Goal: Communication & Community: Participate in discussion

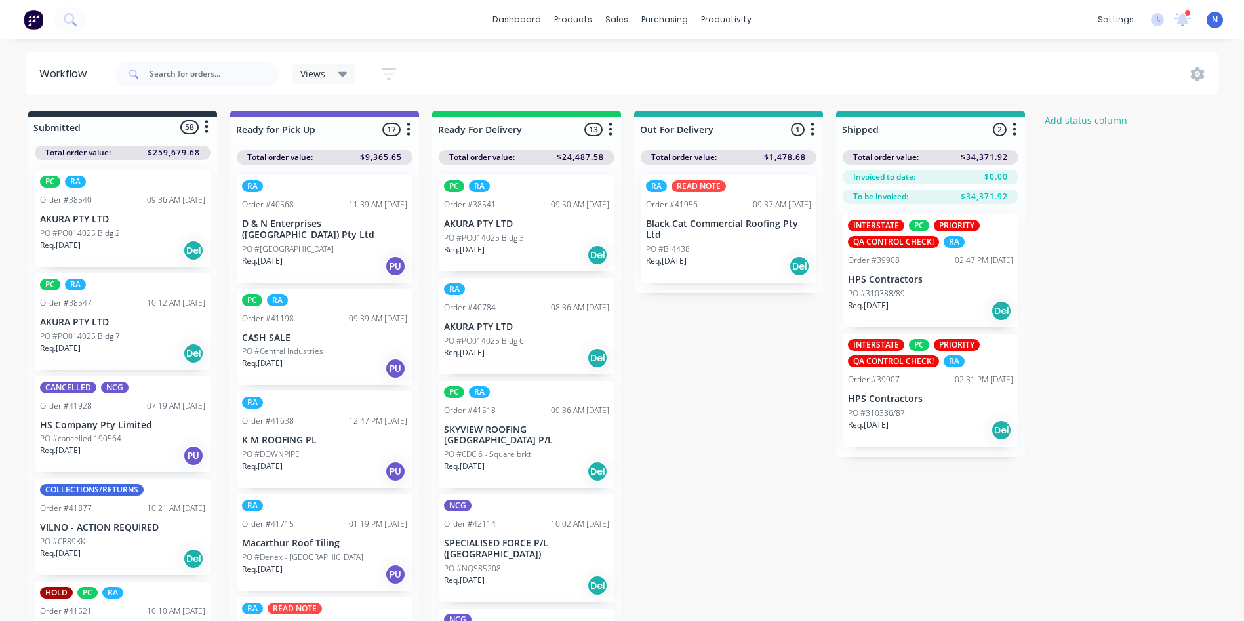
scroll to position [1048, 0]
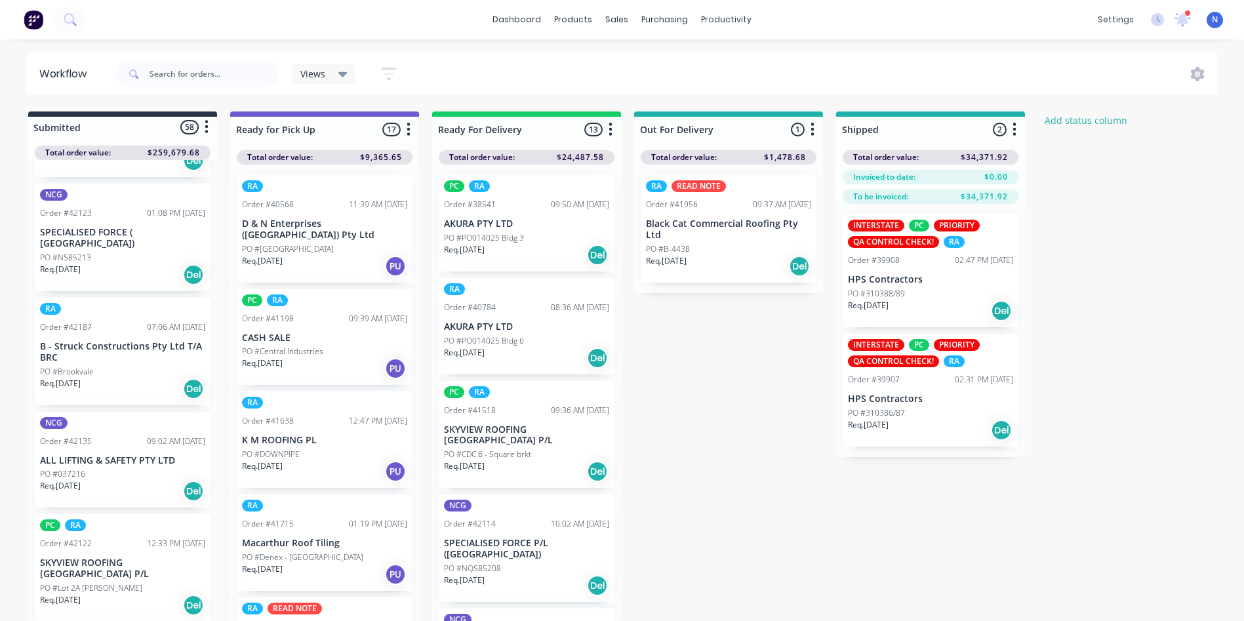
click at [66, 264] on p "Req. [DATE]" at bounding box center [60, 270] width 41 height 12
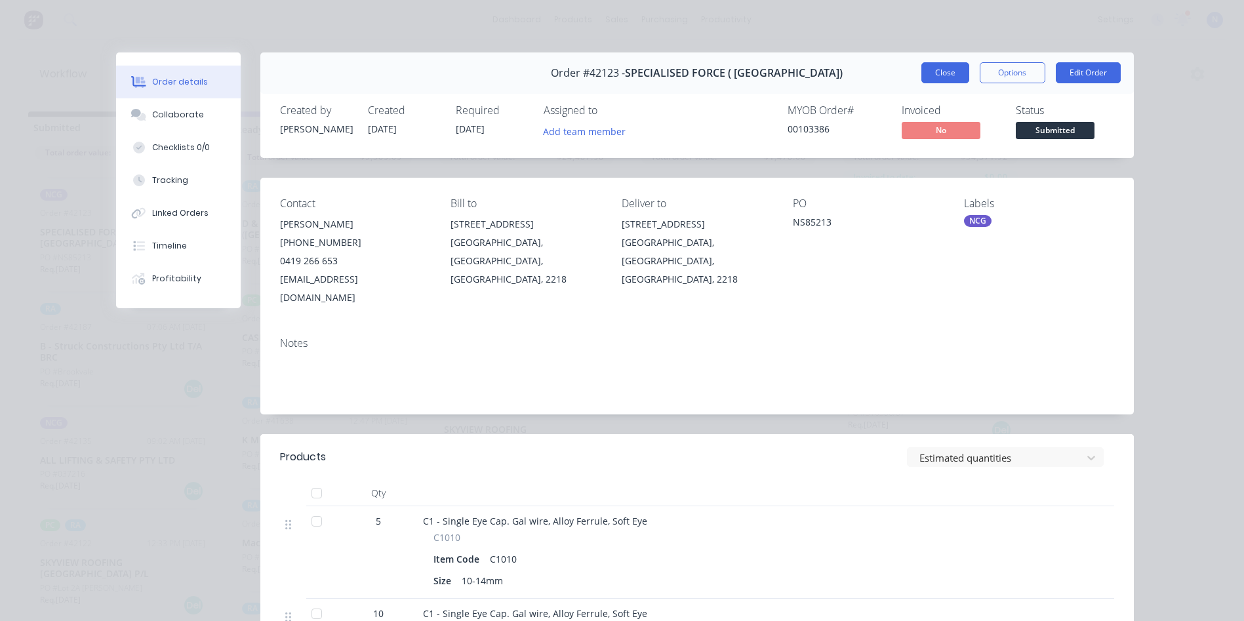
click at [941, 71] on button "Close" at bounding box center [945, 72] width 48 height 21
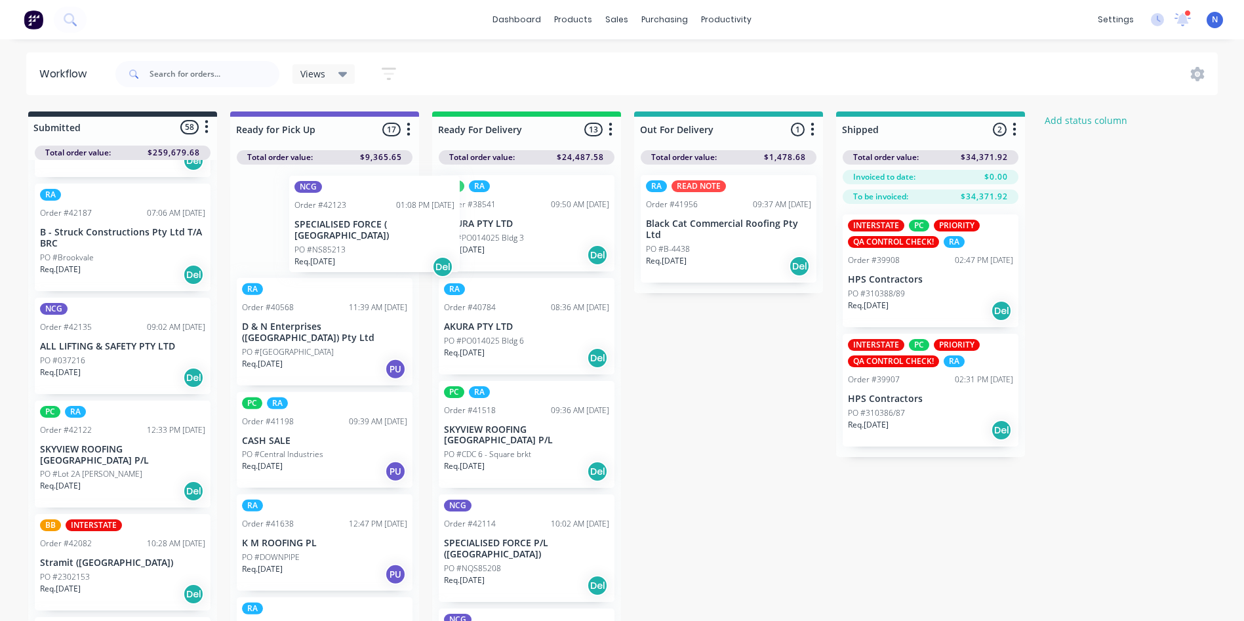
scroll to position [1047, 0]
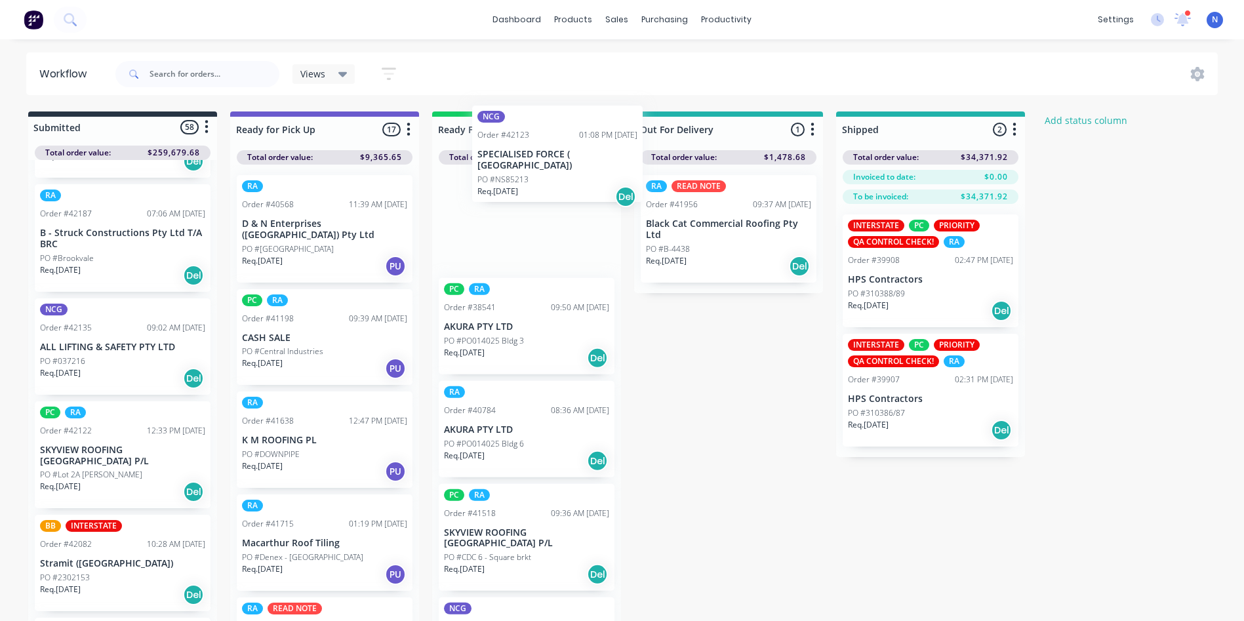
drag, startPoint x: 73, startPoint y: 210, endPoint x: 524, endPoint y: 167, distance: 453.1
click at [524, 167] on div "Submitted 58 Status colour #273444 hex #273444 Save Cancel Summaries Total orde…" at bounding box center [703, 369] width 1426 height 517
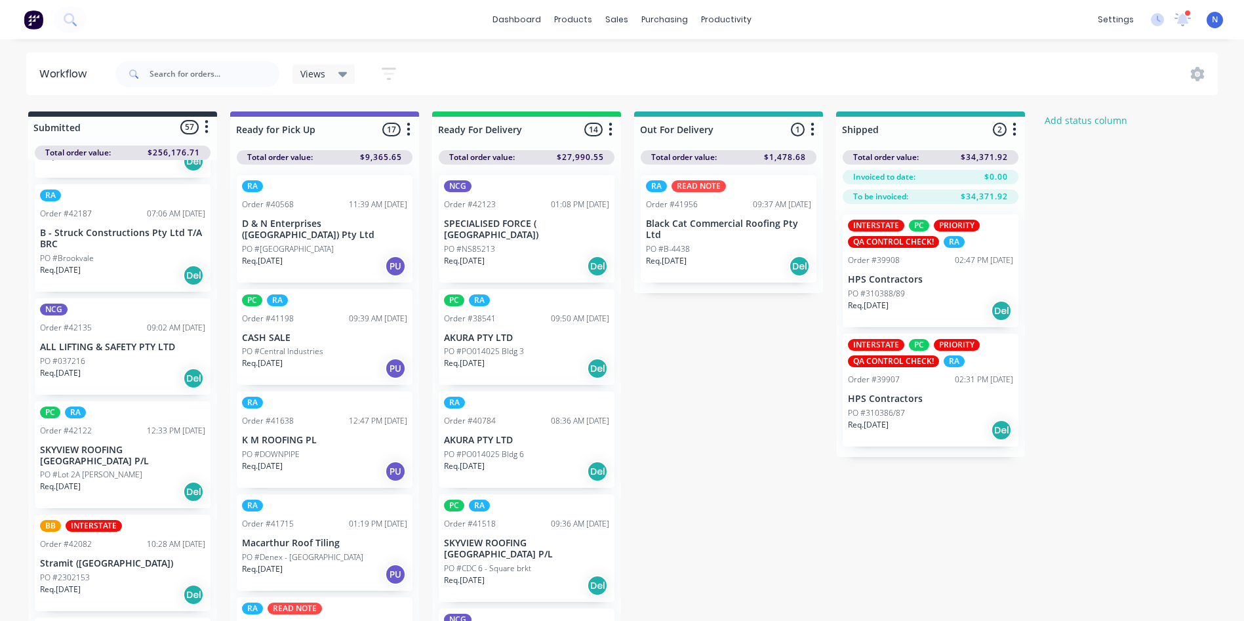
click at [476, 243] on p "PO #NS85213" at bounding box center [469, 249] width 51 height 12
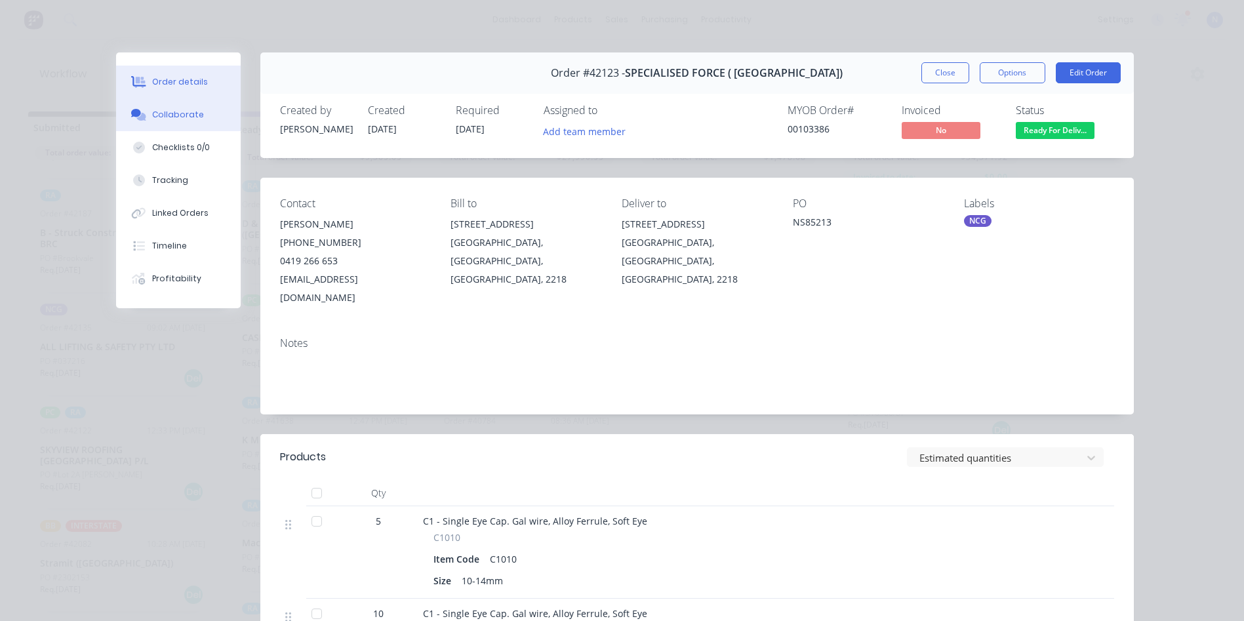
click at [152, 119] on div "Collaborate" at bounding box center [178, 115] width 52 height 12
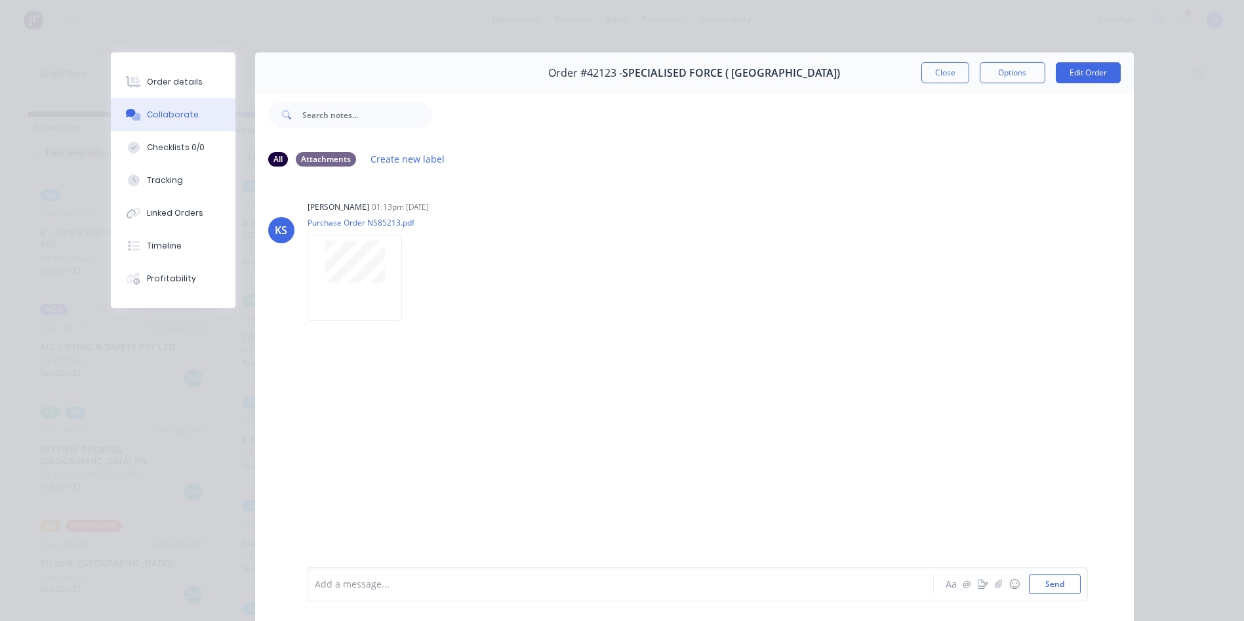
click at [557, 582] on div at bounding box center [602, 585] width 574 height 14
click at [941, 69] on button "Close" at bounding box center [945, 72] width 48 height 21
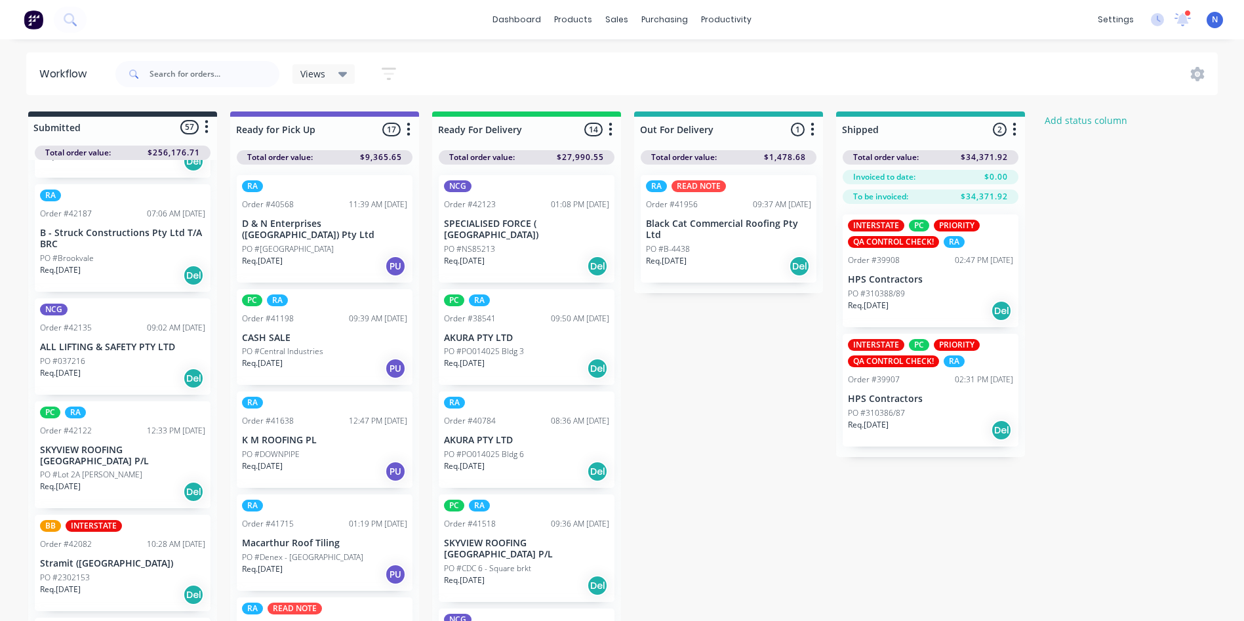
scroll to position [625, 0]
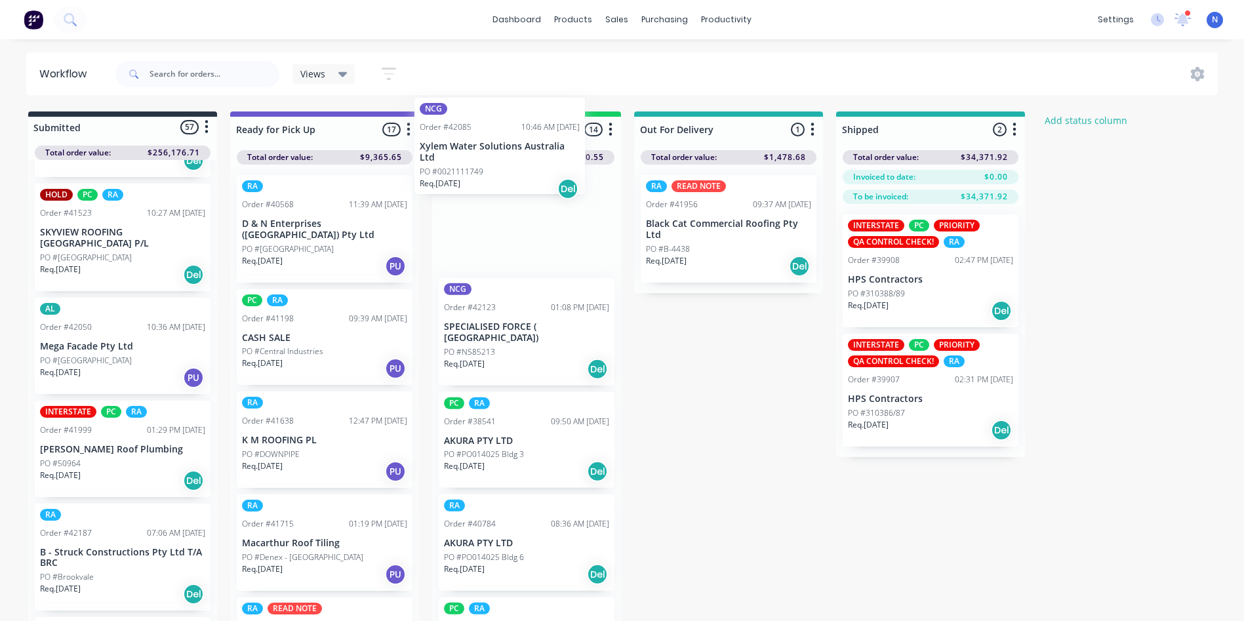
drag, startPoint x: 71, startPoint y: 430, endPoint x: 461, endPoint y: 157, distance: 476.3
click at [461, 157] on div "Submitted 57 Status colour #273444 hex #273444 Save Cancel Summaries Total orde…" at bounding box center [703, 369] width 1426 height 517
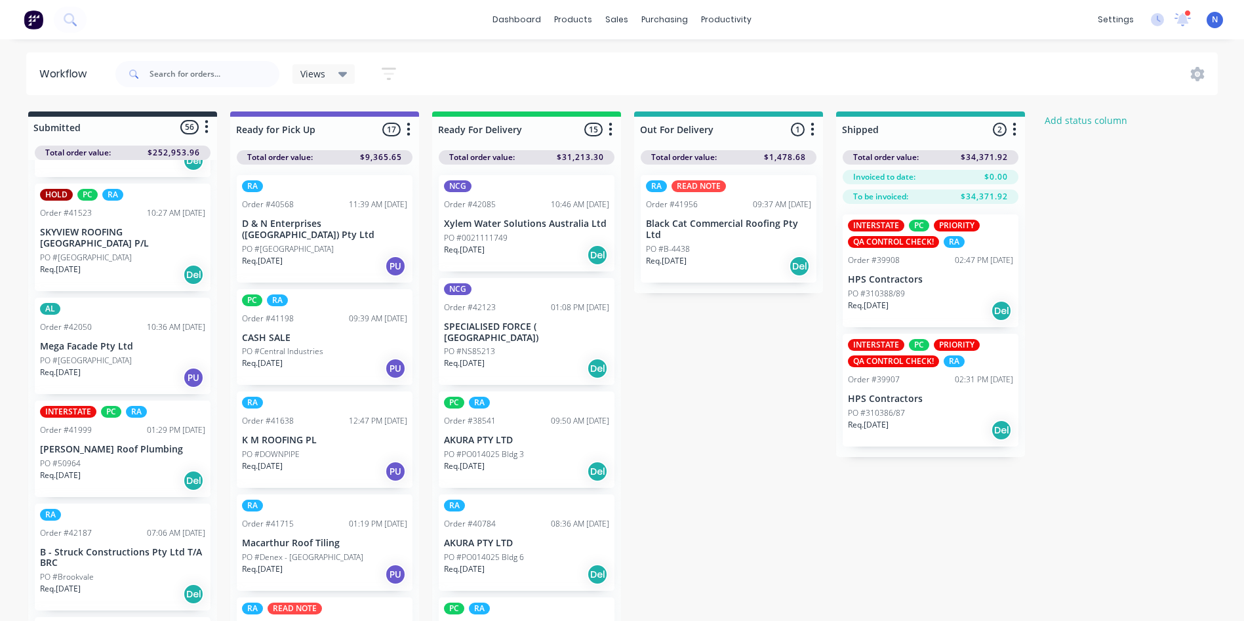
click at [490, 233] on p "PO #0021111749" at bounding box center [476, 238] width 64 height 12
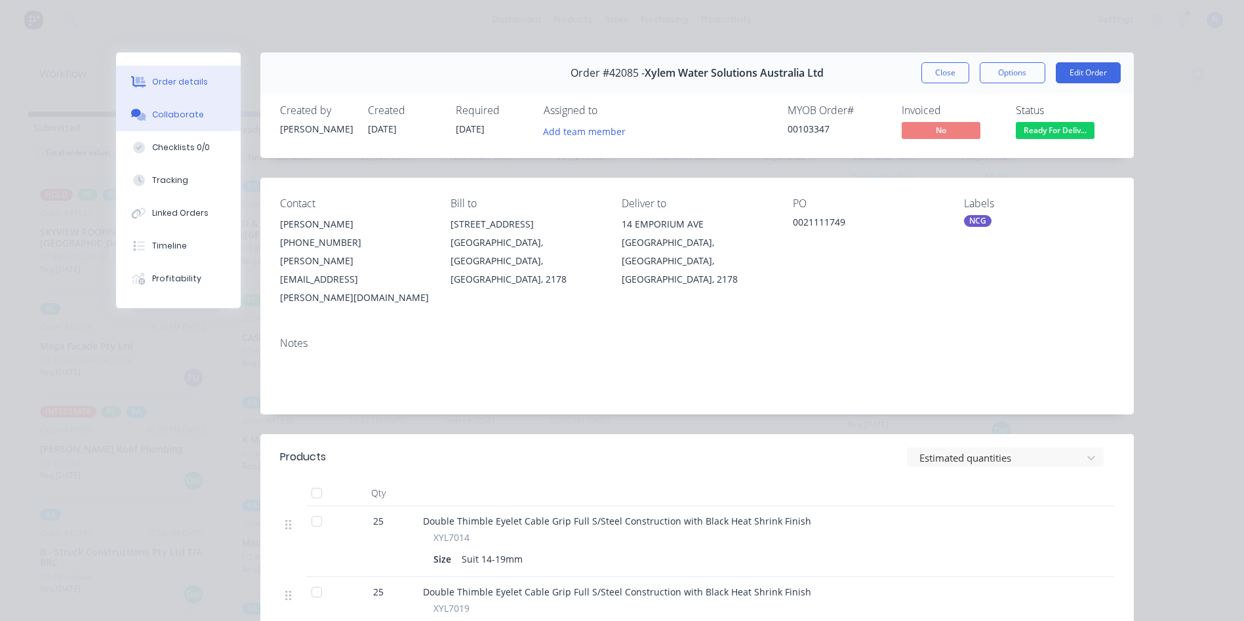
click at [184, 115] on div "Collaborate" at bounding box center [178, 115] width 52 height 12
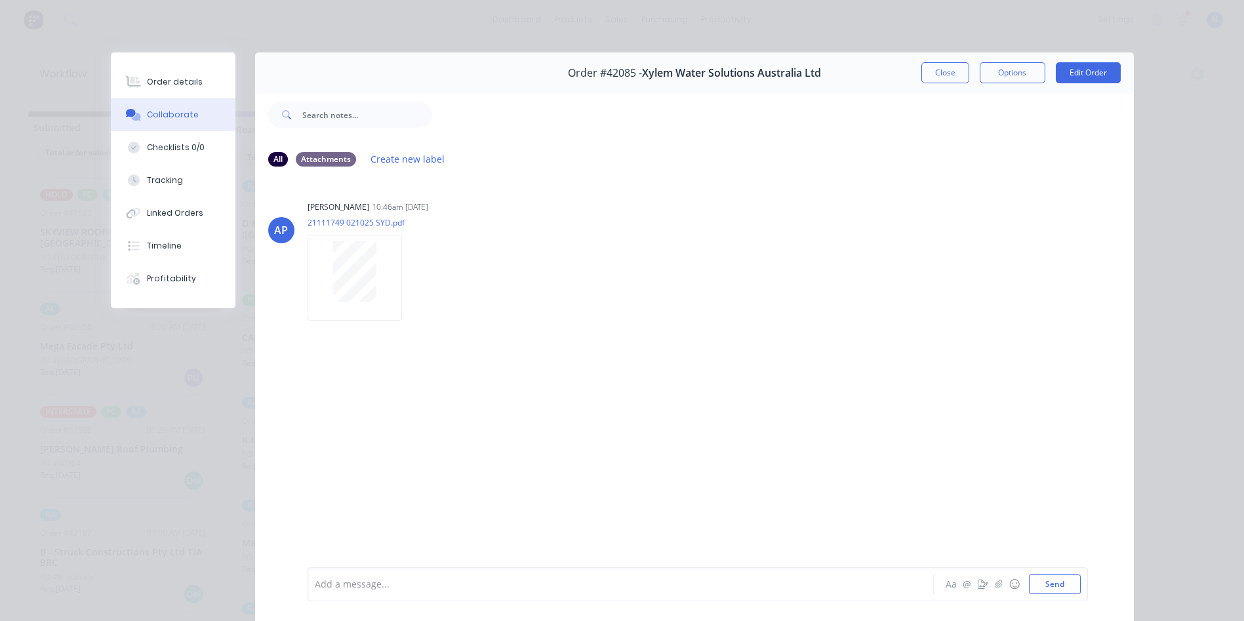
click at [501, 581] on div at bounding box center [602, 585] width 574 height 14
click at [939, 83] on button "Close" at bounding box center [945, 72] width 48 height 21
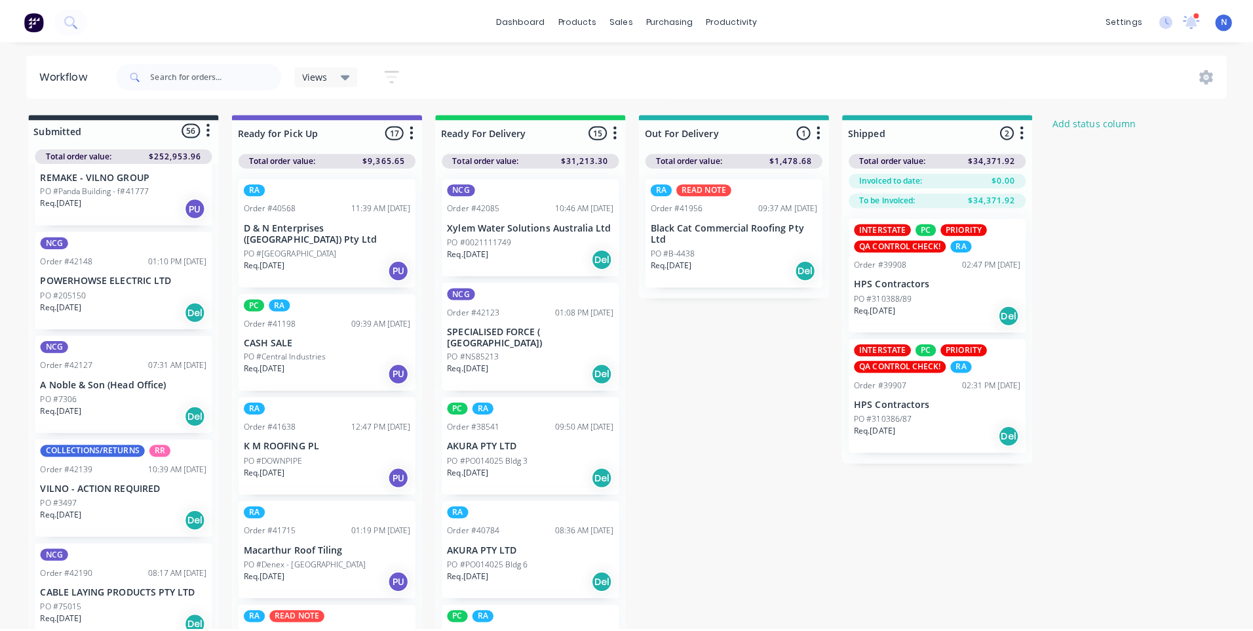
scroll to position [842, 0]
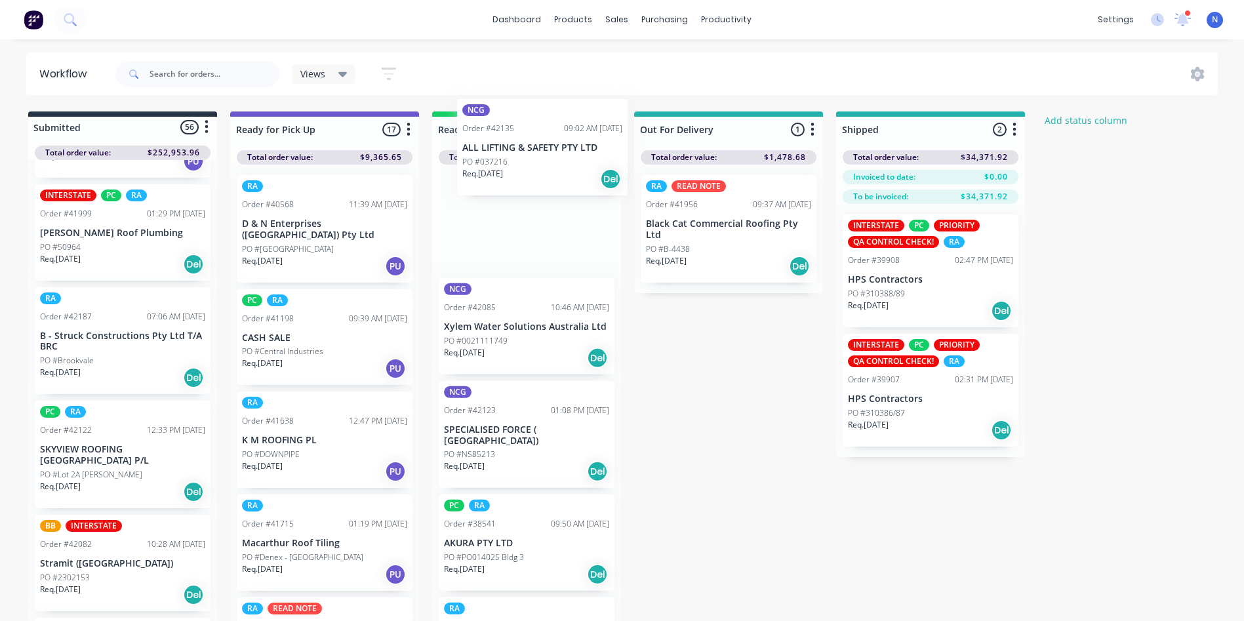
drag, startPoint x: 79, startPoint y: 432, endPoint x: 505, endPoint y: 163, distance: 504.7
click at [505, 163] on div "Submitted 56 Status colour #273444 hex #273444 Save Cancel Summaries Total orde…" at bounding box center [703, 369] width 1426 height 517
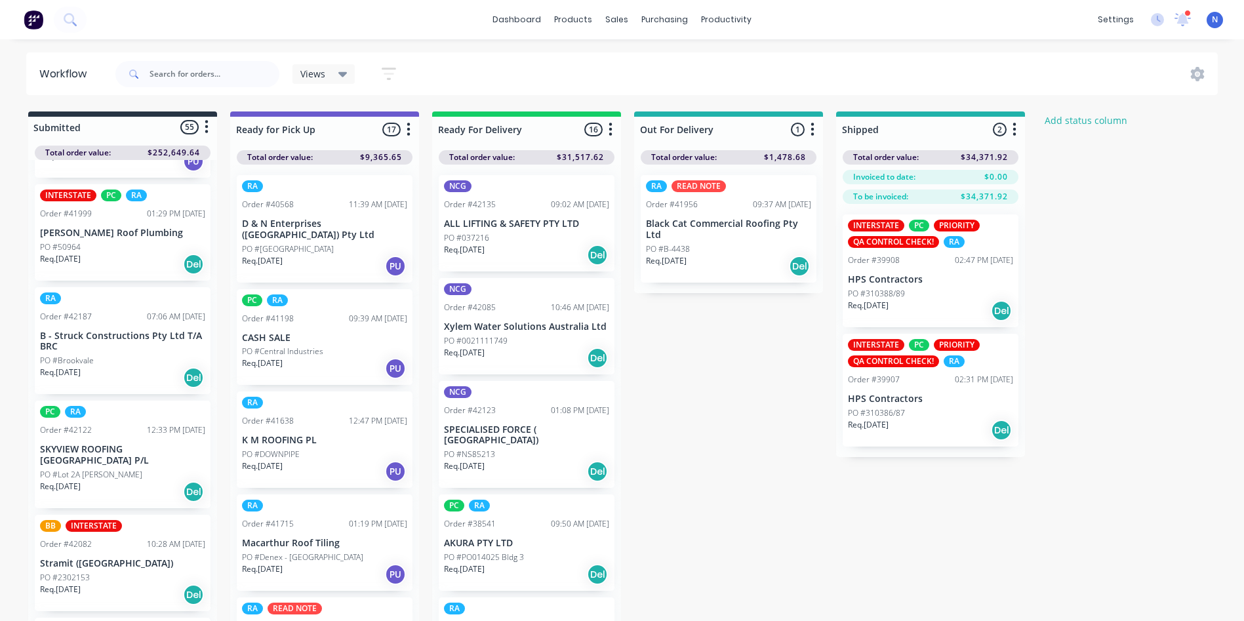
click at [467, 255] on p "Req. [DATE]" at bounding box center [464, 250] width 41 height 12
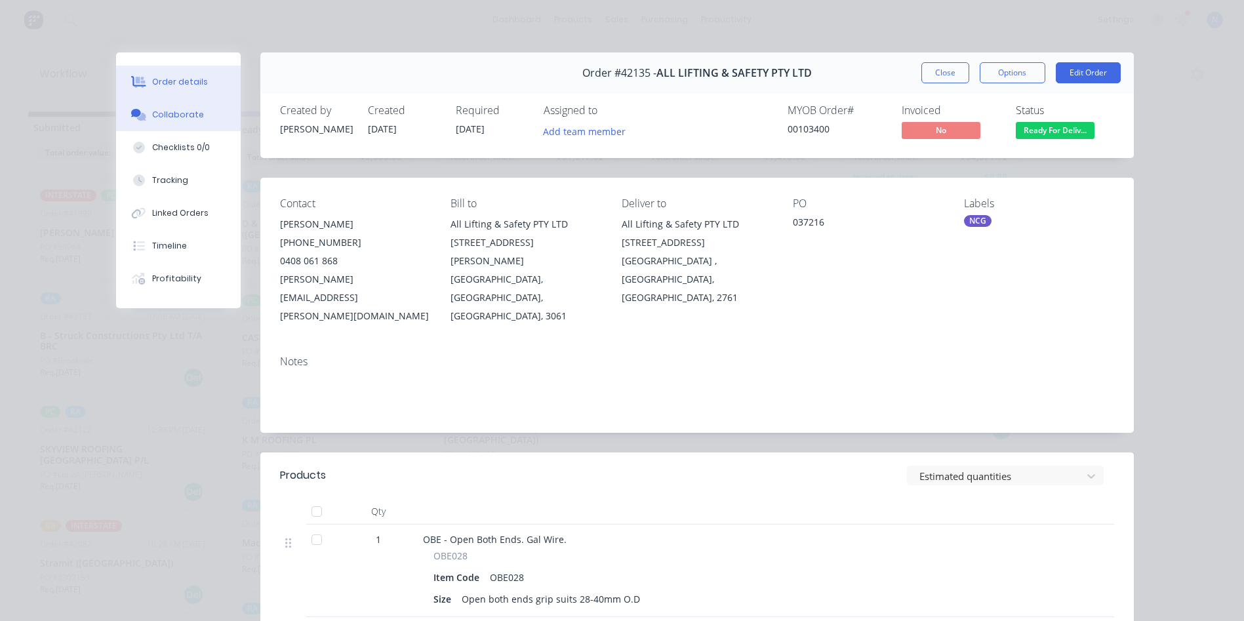
click at [172, 121] on button "Collaborate" at bounding box center [178, 114] width 125 height 33
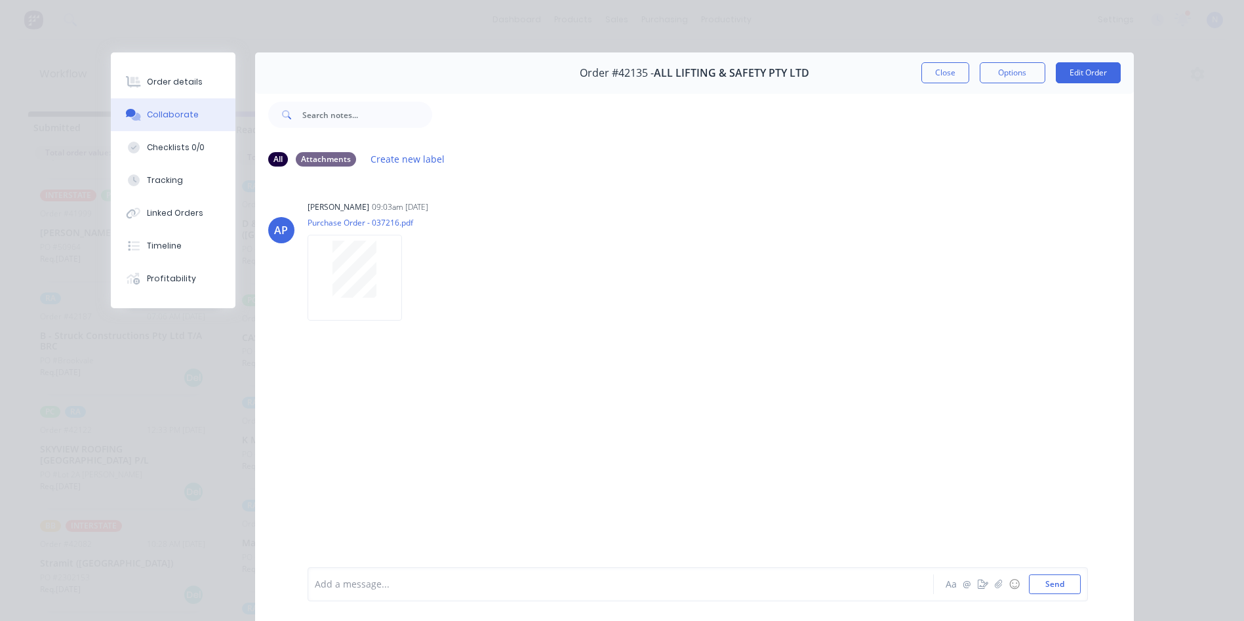
click at [414, 591] on div "Add a message..." at bounding box center [602, 584] width 574 height 20
click at [954, 75] on button "Close" at bounding box center [945, 72] width 48 height 21
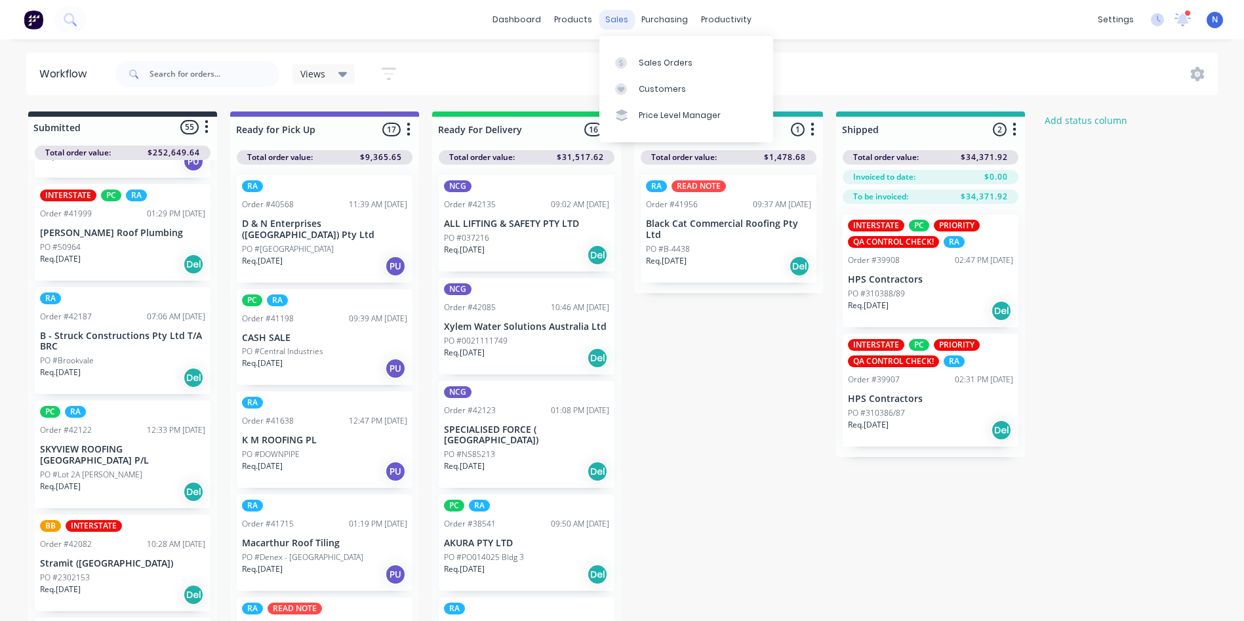
click at [610, 23] on div "sales" at bounding box center [617, 20] width 36 height 20
click at [659, 64] on div "Sales Orders" at bounding box center [665, 63] width 54 height 12
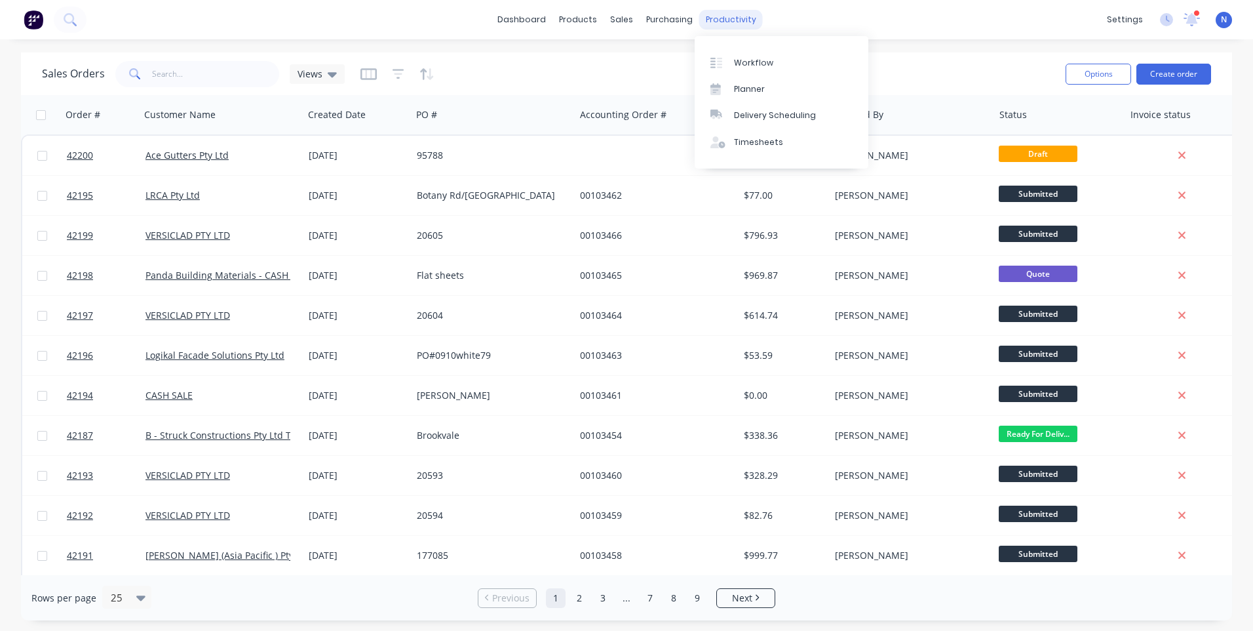
click at [734, 23] on div "productivity" at bounding box center [731, 20] width 64 height 20
click at [745, 57] on div "Workflow" at bounding box center [753, 63] width 39 height 12
